Goal: Information Seeking & Learning: Learn about a topic

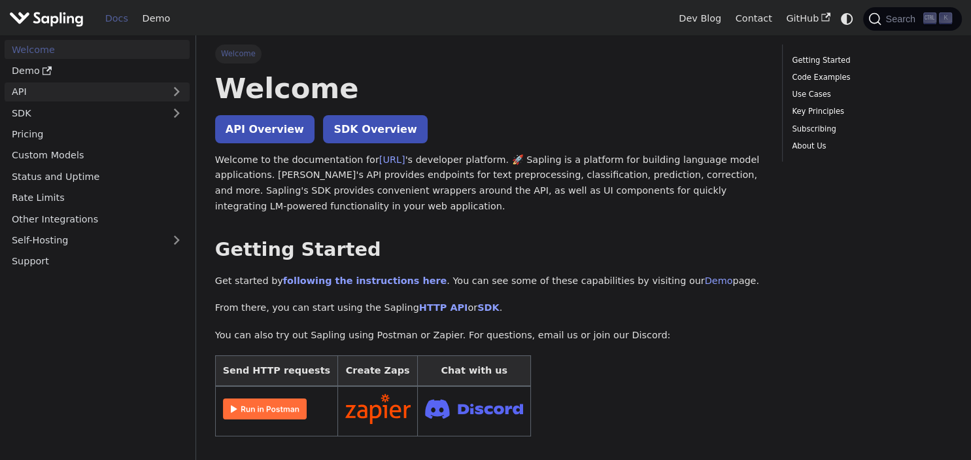
click at [61, 99] on link "API" at bounding box center [84, 91] width 159 height 19
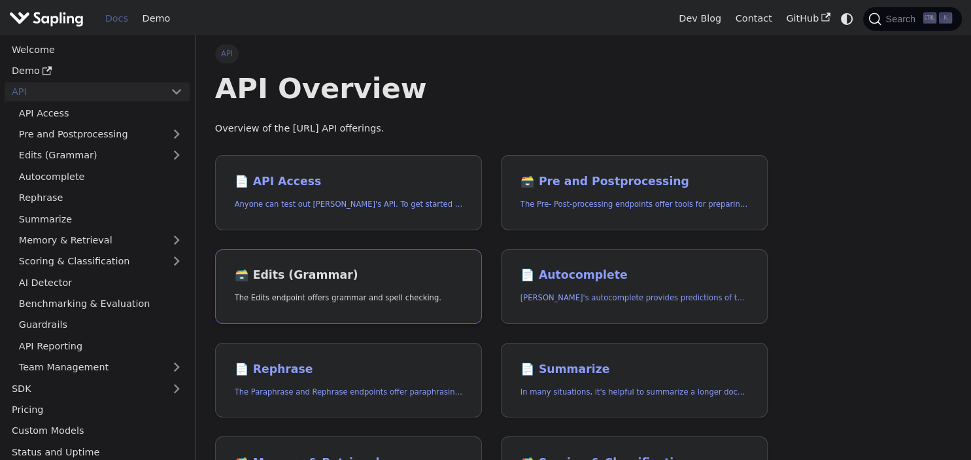
click at [413, 262] on link "🗃️ Edits (Grammar) The Edits endpoint offers grammar and spell checking." at bounding box center [348, 286] width 267 height 75
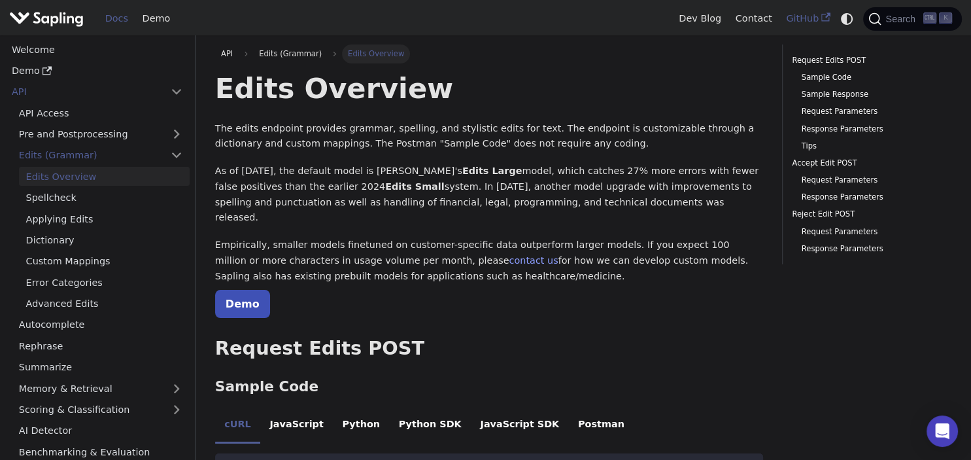
click at [837, 20] on link "GitHub" at bounding box center [808, 18] width 58 height 20
click at [849, 14] on icon "Switch between dark and light mode (currently system mode)" at bounding box center [847, 19] width 12 height 12
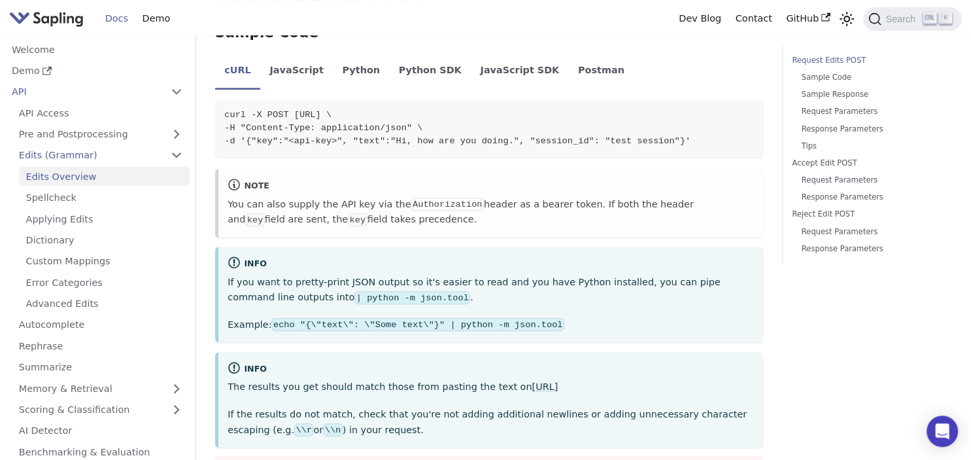
scroll to position [552, 0]
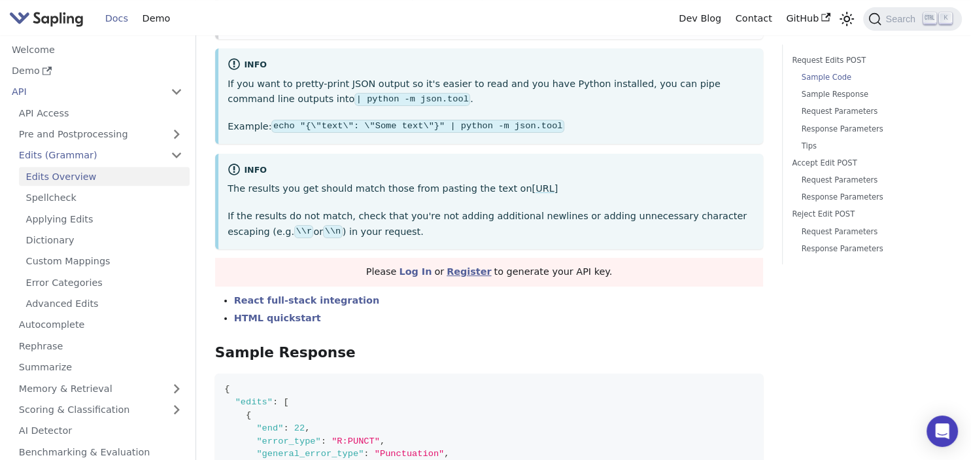
click at [462, 266] on link "Register" at bounding box center [469, 271] width 44 height 10
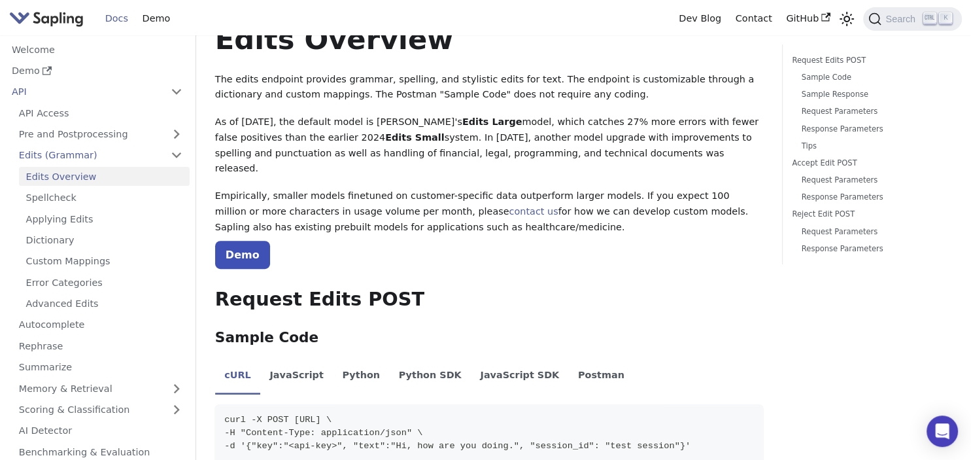
scroll to position [69, 0]
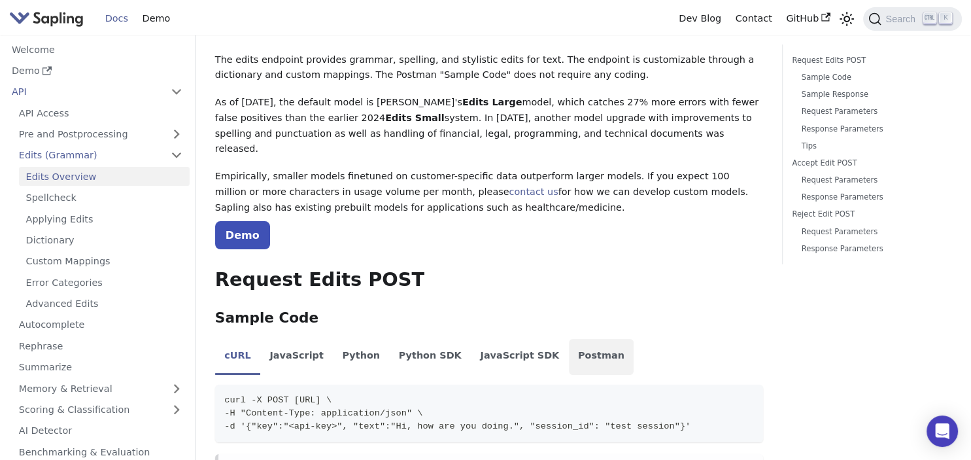
click at [569, 343] on li "Postman" at bounding box center [601, 357] width 65 height 37
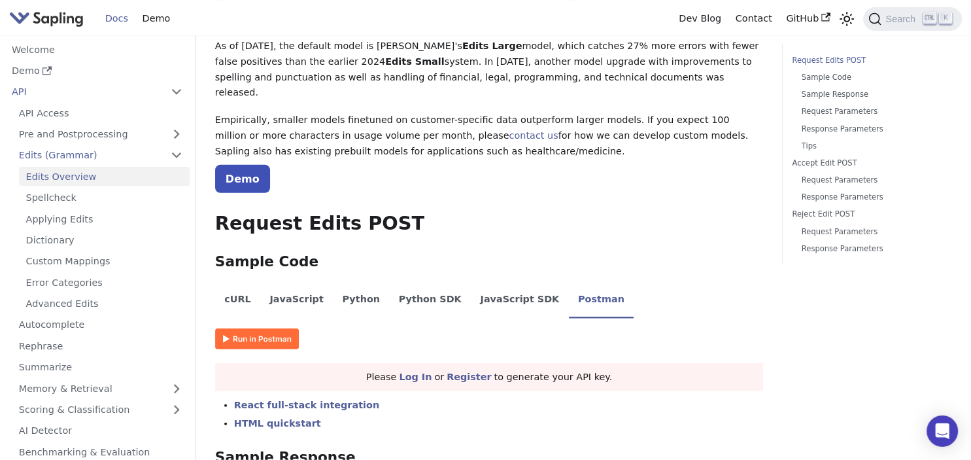
scroll to position [207, 0]
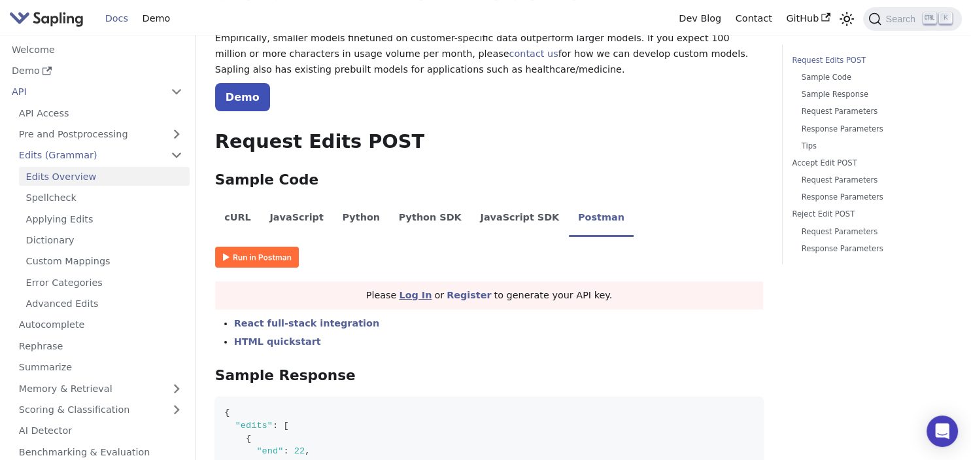
click at [421, 290] on link "Log In" at bounding box center [415, 295] width 33 height 10
